Goal: Navigation & Orientation: Go to known website

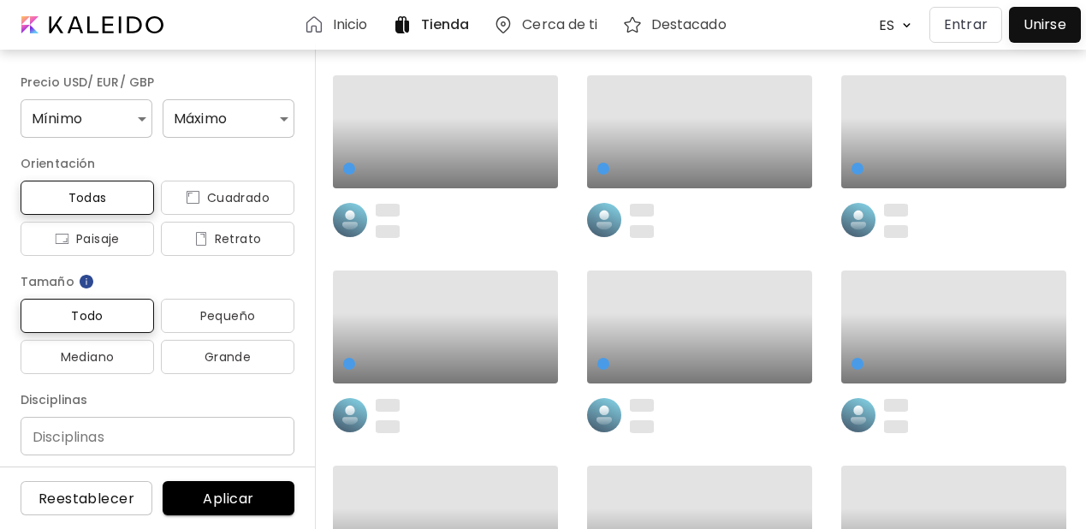
click at [966, 33] on p "Entrar" at bounding box center [966, 25] width 44 height 21
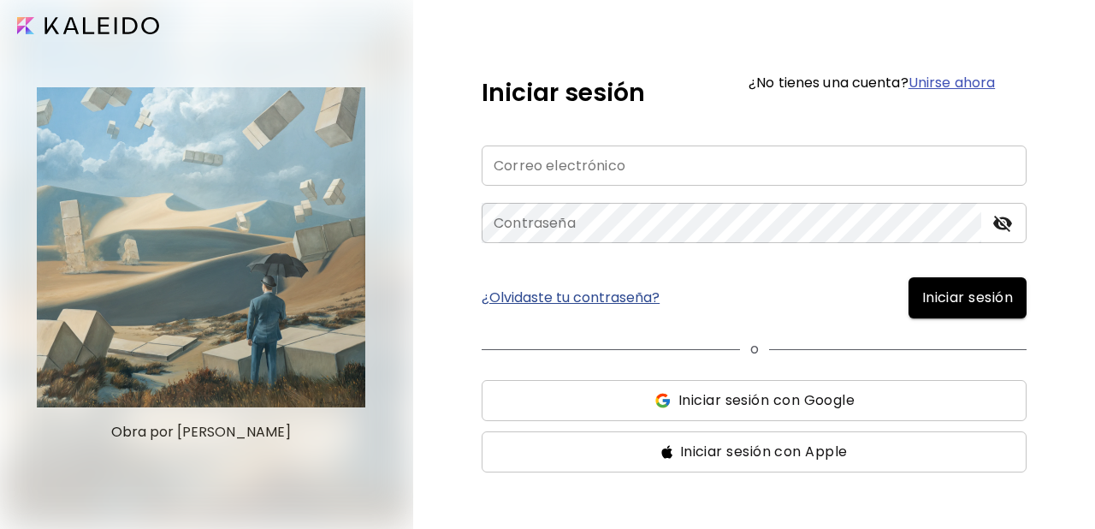
type input "**********"
click at [924, 305] on span "Iniciar sesión" at bounding box center [967, 297] width 91 height 21
